Goal: Task Accomplishment & Management: Complete application form

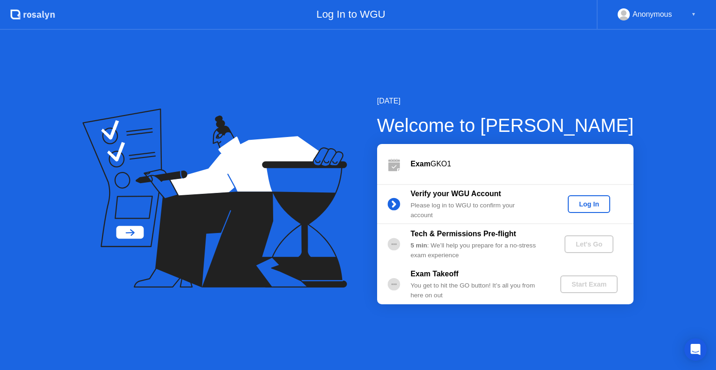
click at [586, 208] on div "Log In" at bounding box center [588, 203] width 35 height 7
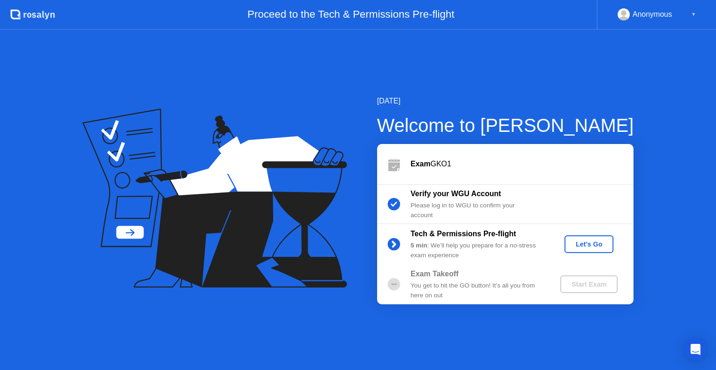
click at [581, 243] on div "Let's Go" at bounding box center [588, 243] width 41 height 7
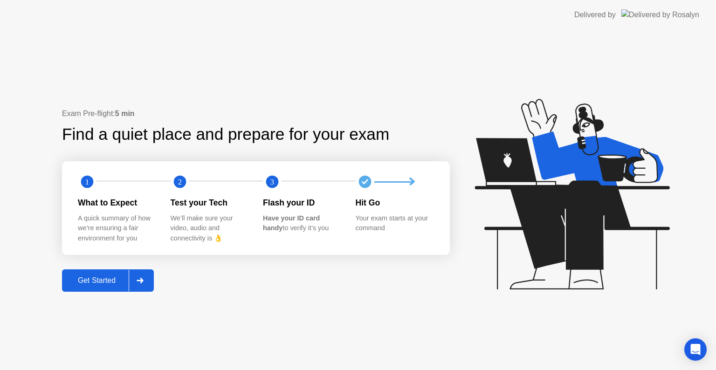
click at [88, 183] on text "1" at bounding box center [87, 181] width 4 height 9
click at [88, 280] on div "Get Started" at bounding box center [97, 280] width 64 height 8
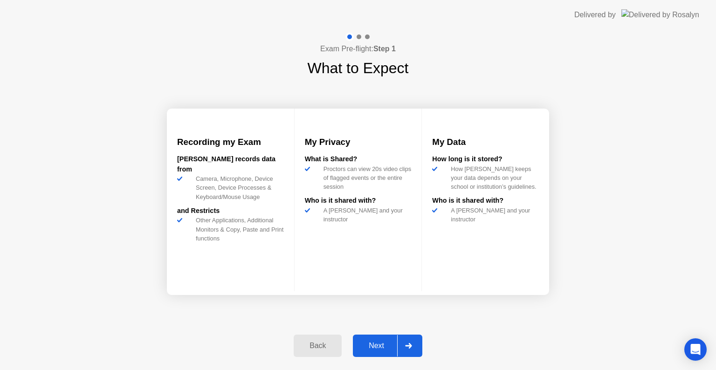
click at [377, 343] on div "Next" at bounding box center [375, 345] width 41 height 8
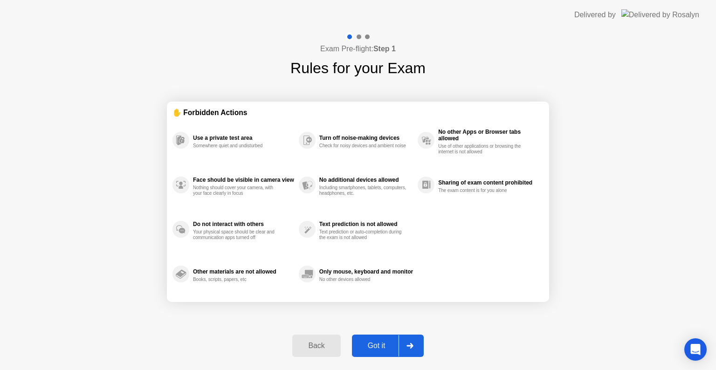
click at [371, 343] on div "Got it" at bounding box center [377, 345] width 44 height 8
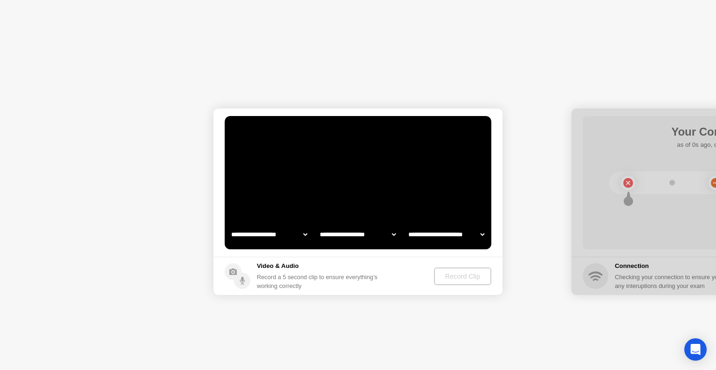
select select "**********"
select select "*******"
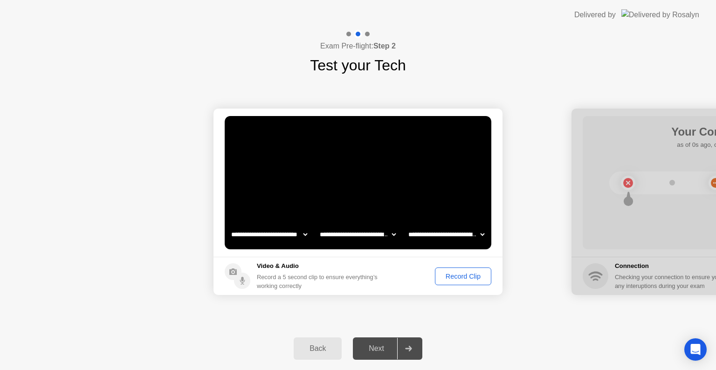
click at [471, 314] on div "**********" at bounding box center [358, 201] width 716 height 251
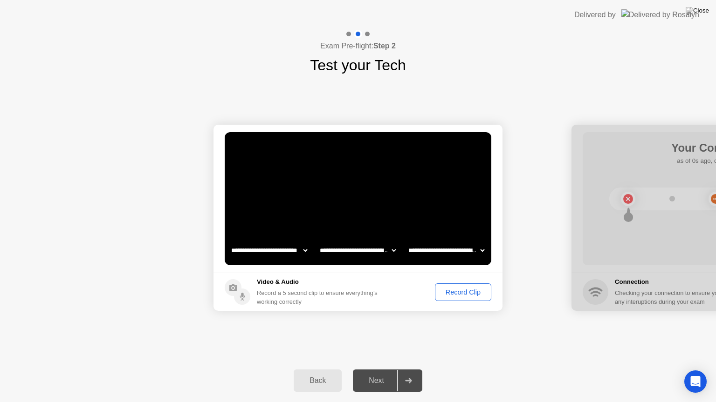
click at [455, 291] on div "Record Clip" at bounding box center [463, 292] width 50 height 7
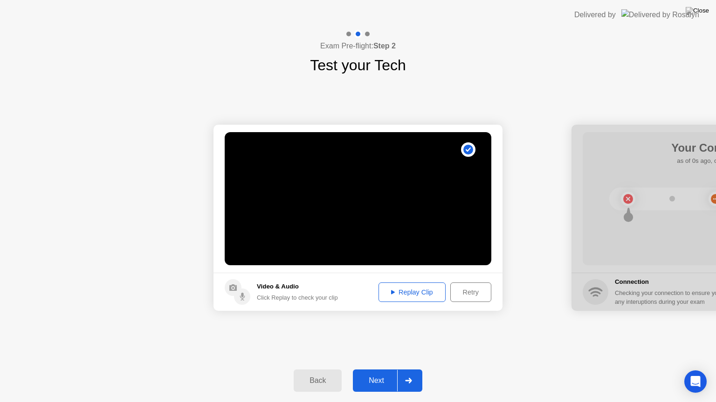
click at [383, 369] on div "Next" at bounding box center [375, 381] width 41 height 8
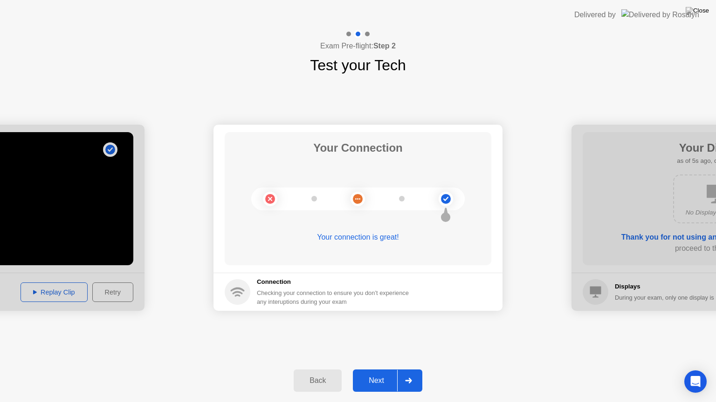
click at [370, 369] on div "Next" at bounding box center [375, 381] width 41 height 8
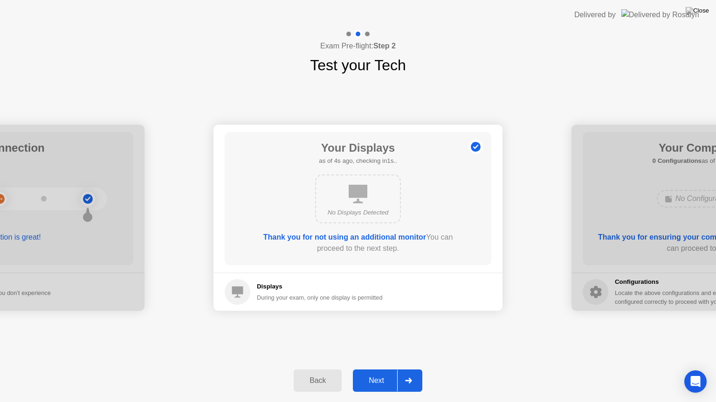
click at [381, 369] on button "Next" at bounding box center [387, 381] width 69 height 22
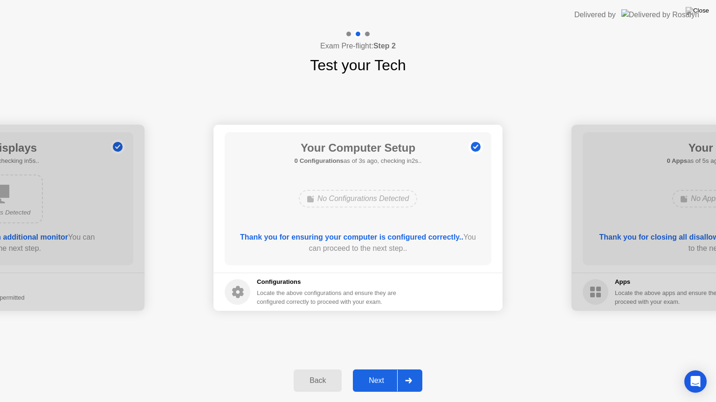
click at [375, 369] on div "Next" at bounding box center [375, 381] width 41 height 8
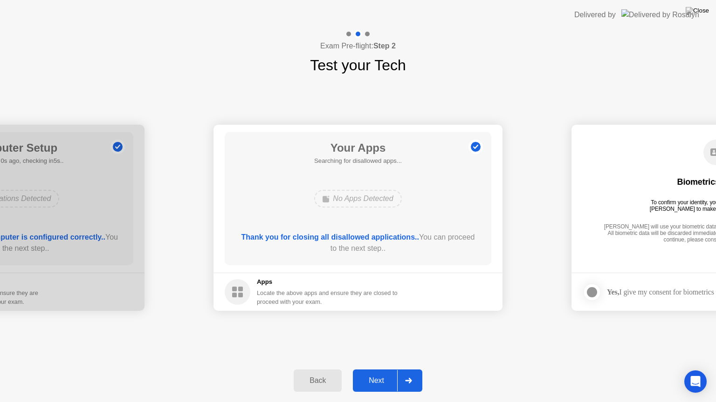
click at [375, 369] on div "Next" at bounding box center [375, 381] width 41 height 8
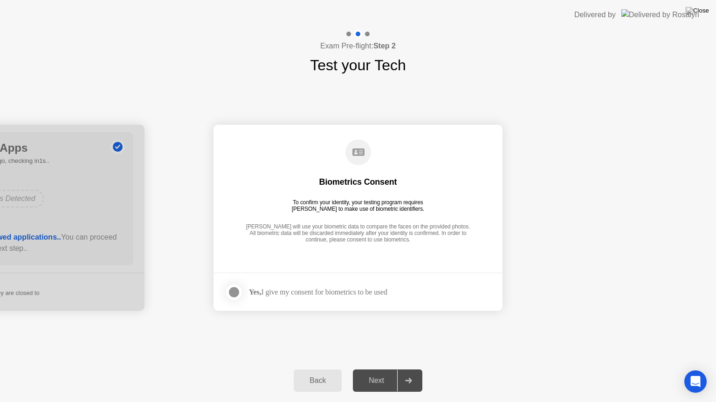
click at [323, 293] on div "Yes, I give my consent for biometrics to be used" at bounding box center [318, 292] width 138 height 9
click at [235, 290] on div at bounding box center [233, 292] width 11 height 11
click at [384, 369] on button "Next" at bounding box center [387, 381] width 69 height 22
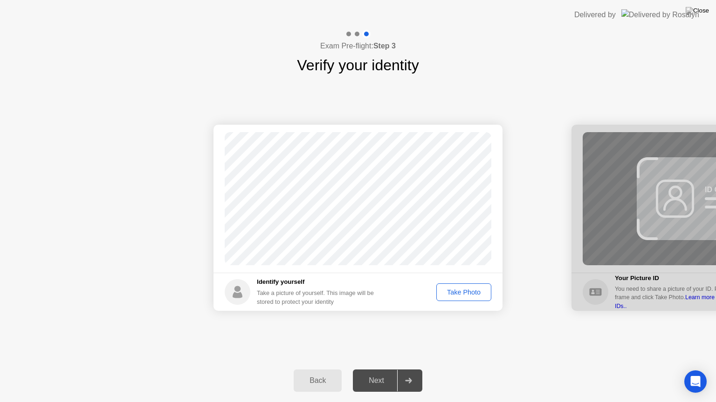
click at [447, 294] on div "Take Photo" at bounding box center [463, 292] width 48 height 7
click at [376, 369] on div "Next" at bounding box center [375, 381] width 41 height 8
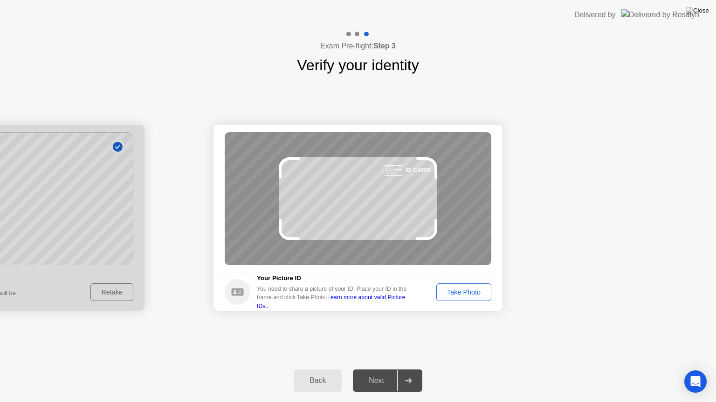
click at [457, 293] on div "Take Photo" at bounding box center [463, 292] width 48 height 7
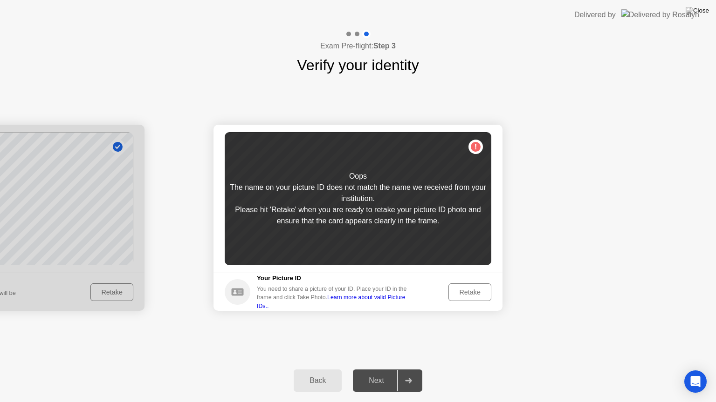
click at [458, 293] on div "Retake" at bounding box center [469, 292] width 36 height 7
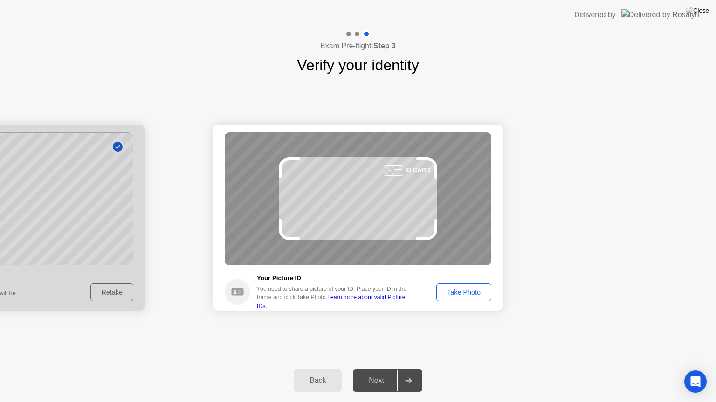
click at [461, 293] on div "Take Photo" at bounding box center [463, 292] width 48 height 7
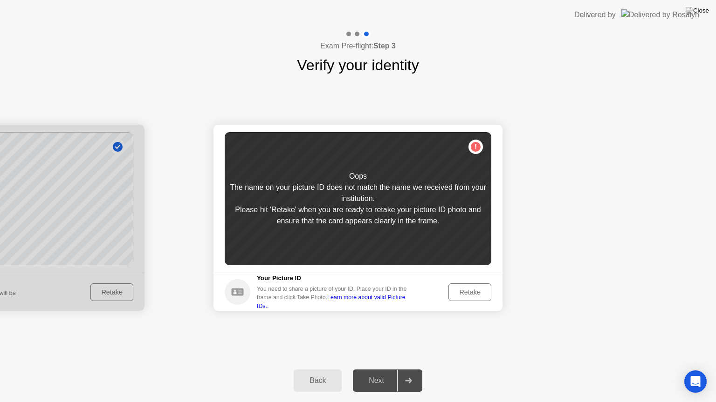
click at [461, 293] on div "Retake" at bounding box center [469, 292] width 36 height 7
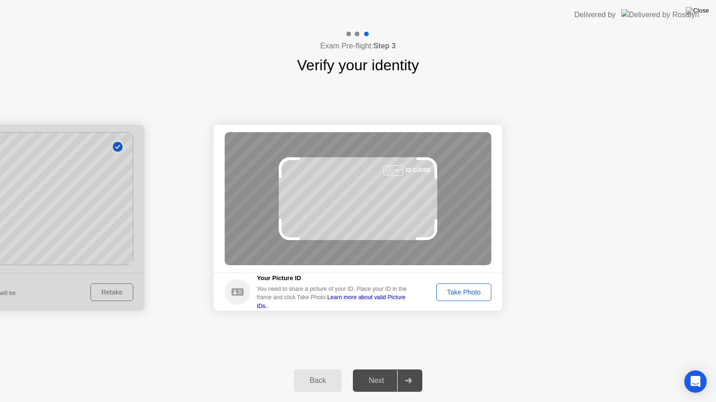
click at [461, 293] on div "Take Photo" at bounding box center [463, 292] width 48 height 7
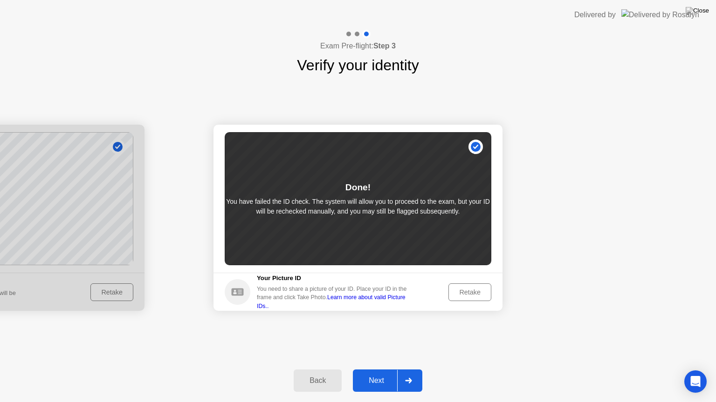
click at [461, 293] on div "Retake" at bounding box center [469, 292] width 36 height 7
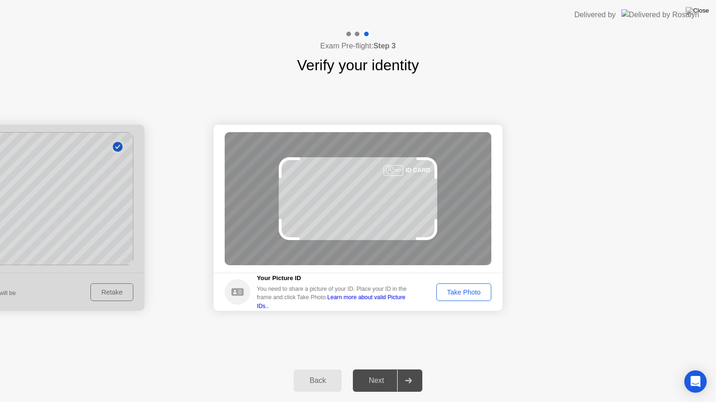
click at [461, 293] on div "Take Photo" at bounding box center [463, 292] width 48 height 7
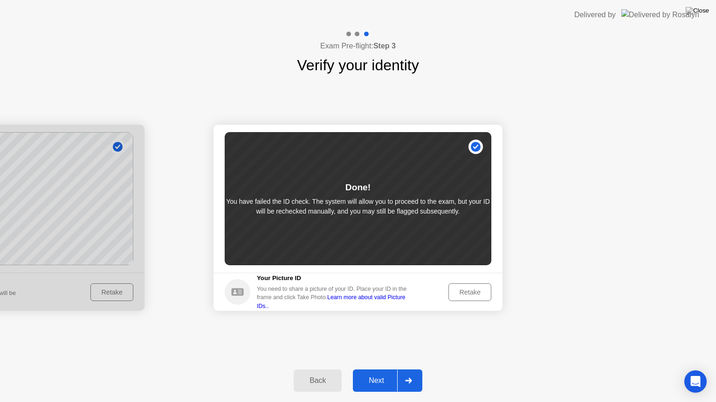
click at [390, 369] on div "Next" at bounding box center [375, 381] width 41 height 8
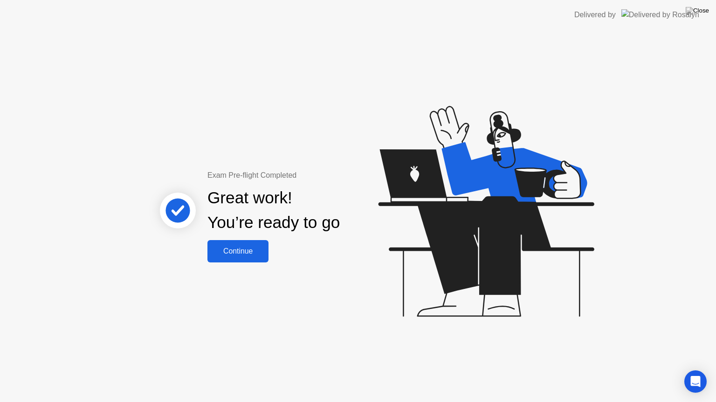
click at [233, 252] on div "Continue" at bounding box center [237, 251] width 55 height 8
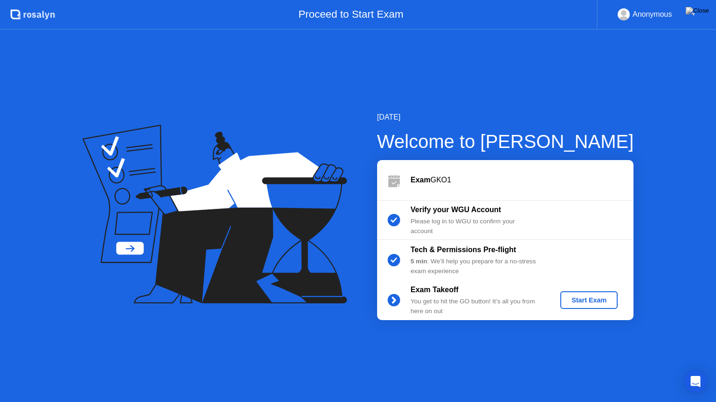
click at [583, 299] on div "Start Exam" at bounding box center [589, 300] width 50 height 7
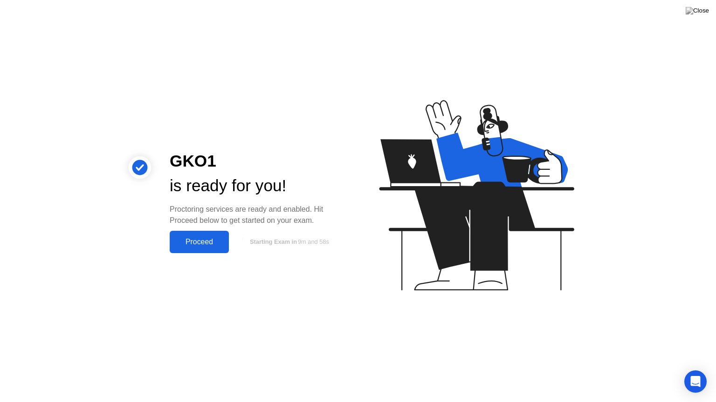
click at [201, 239] on div "Proceed" at bounding box center [199, 242] width 54 height 8
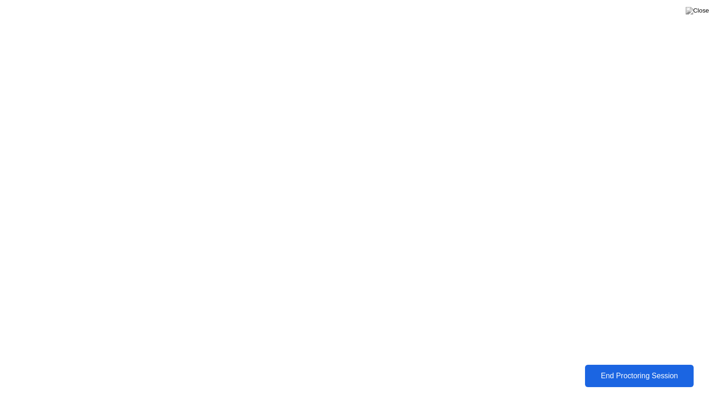
click at [602, 369] on div "End Proctoring Session" at bounding box center [638, 376] width 103 height 8
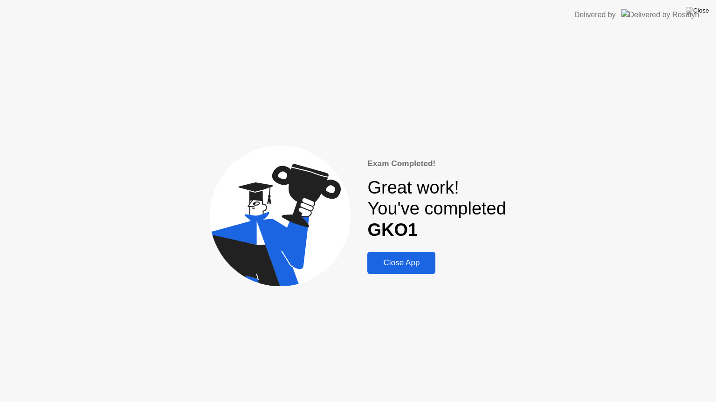
click at [404, 259] on div "Close App" at bounding box center [401, 263] width 62 height 9
